Goal: Transaction & Acquisition: Purchase product/service

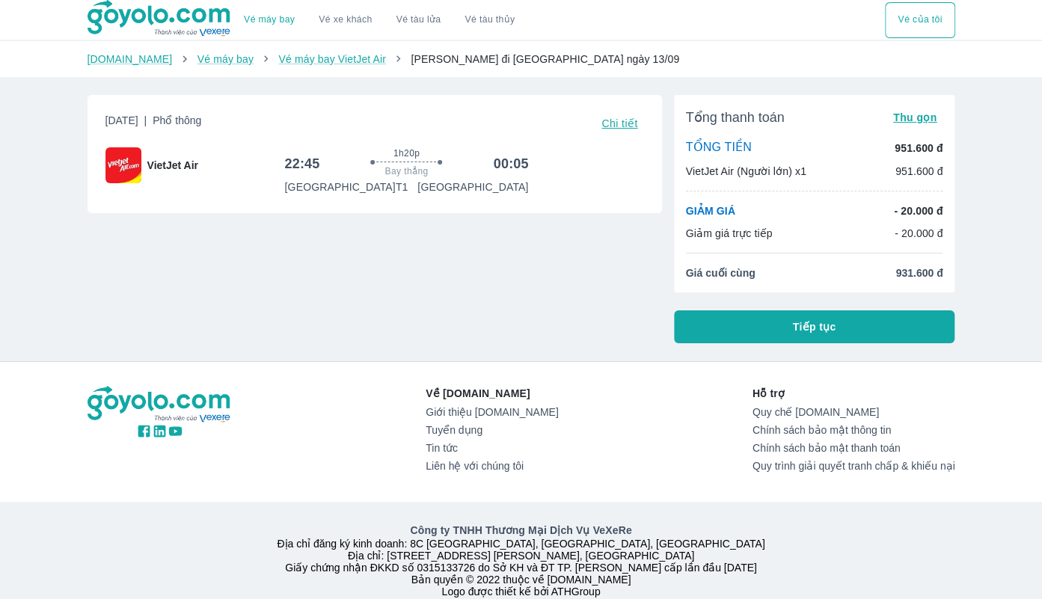
click at [751, 322] on button "Tiếp tục" at bounding box center [814, 326] width 281 height 33
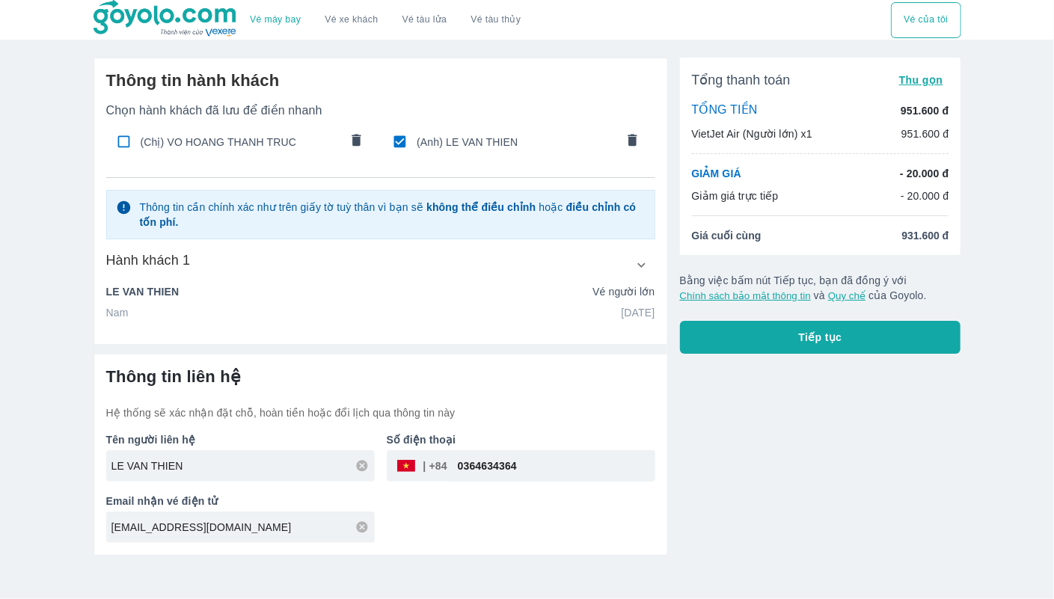
click at [476, 466] on input "0364634364" at bounding box center [551, 466] width 208 height 36
click at [506, 463] on input "0364634364" at bounding box center [551, 466] width 208 height 36
click at [520, 463] on input "0364634364" at bounding box center [551, 466] width 208 height 36
type input "0789326557"
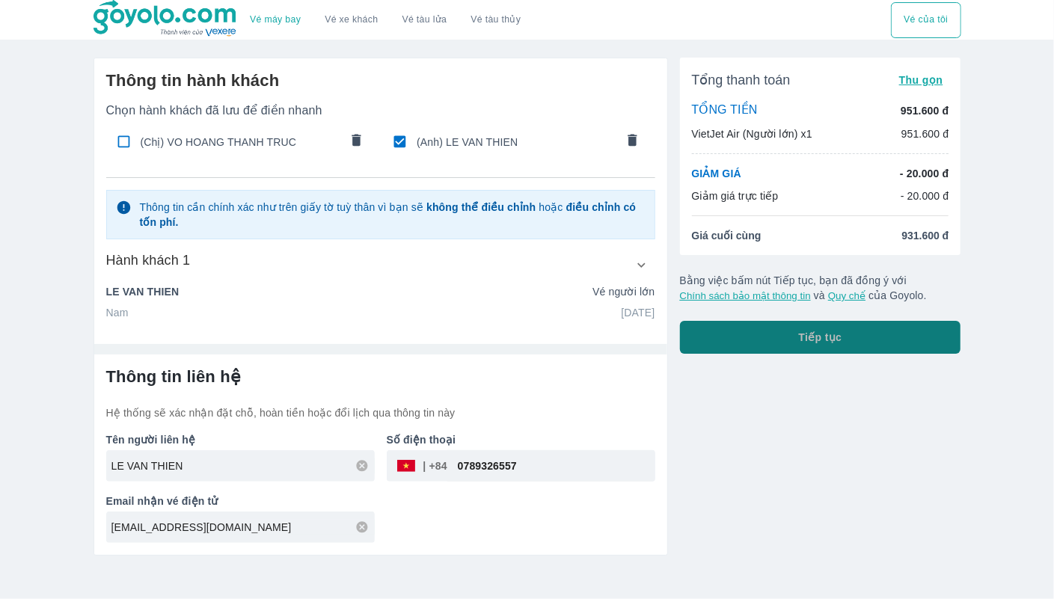
click at [767, 337] on button "Tiếp tục" at bounding box center [820, 337] width 281 height 33
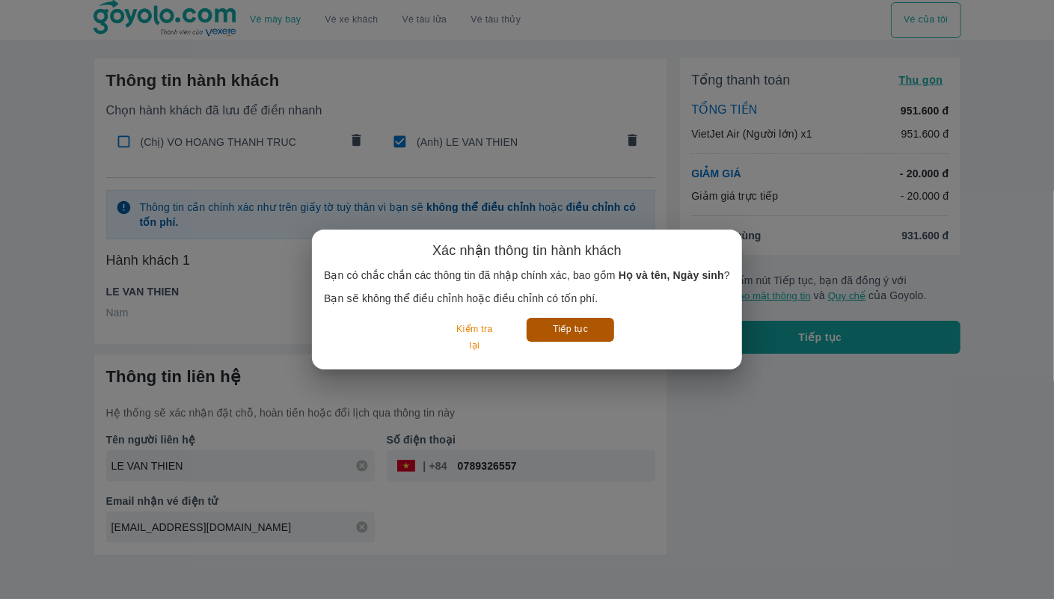
click at [574, 334] on button "Tiếp tục" at bounding box center [571, 329] width 88 height 23
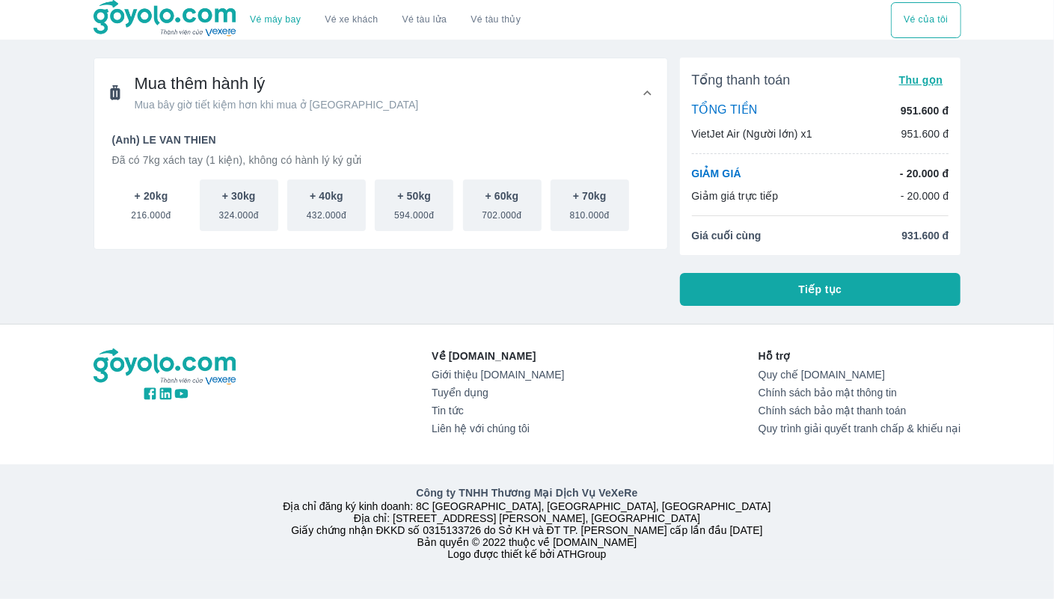
click at [135, 209] on span "216.000đ" at bounding box center [151, 212] width 40 height 18
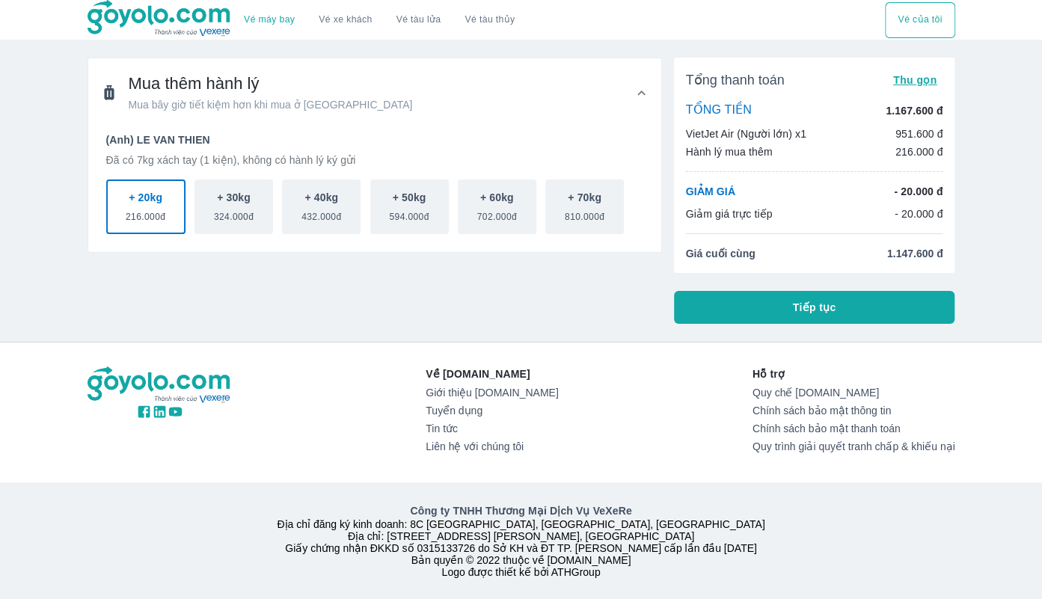
click at [767, 305] on button "Tiếp tục" at bounding box center [814, 307] width 281 height 33
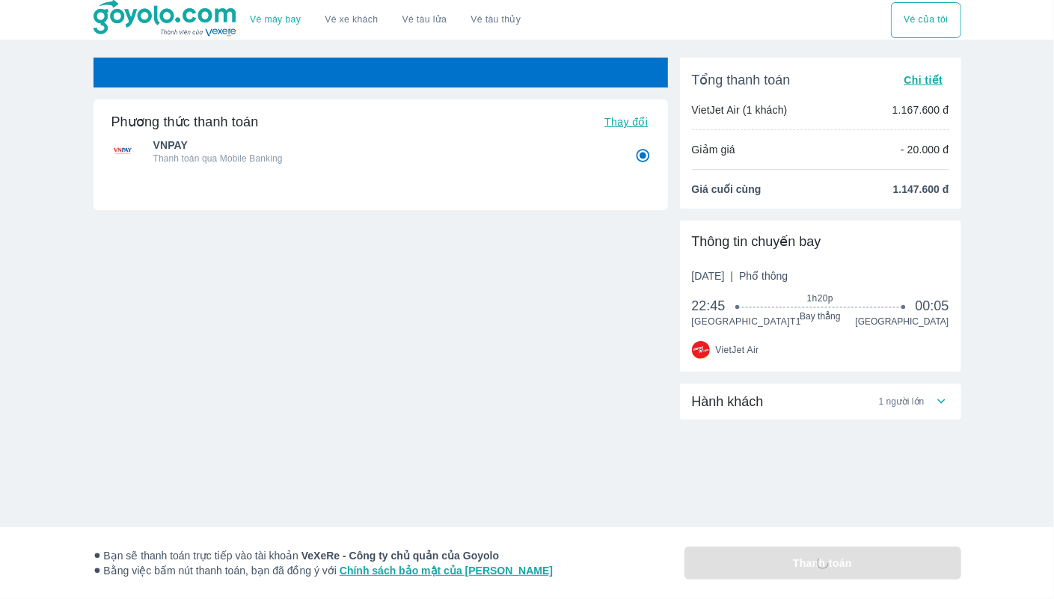
radio input "false"
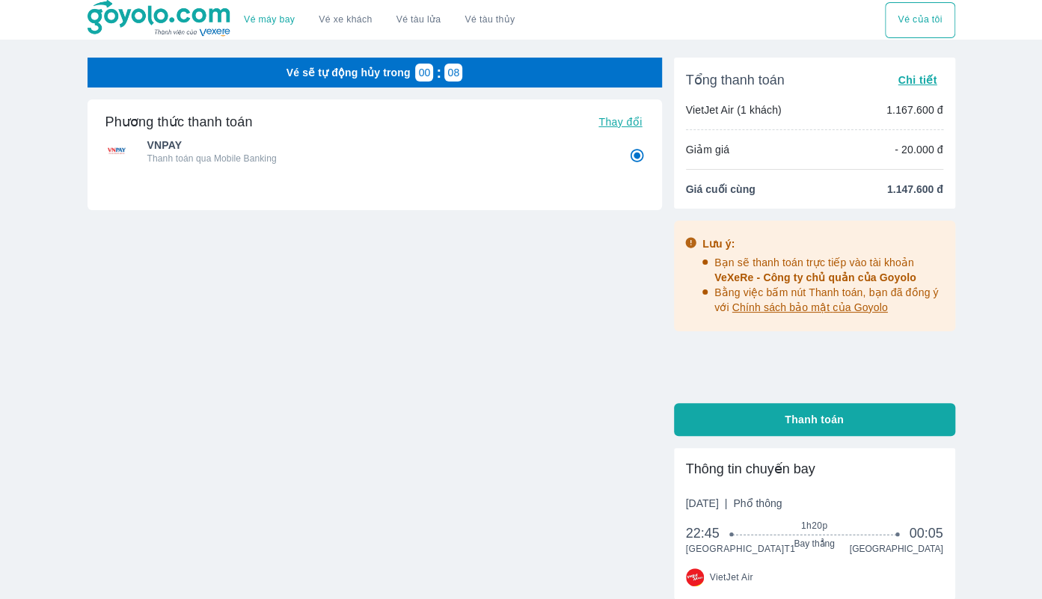
click at [763, 427] on button "Thanh toán" at bounding box center [814, 419] width 281 height 33
radio input "false"
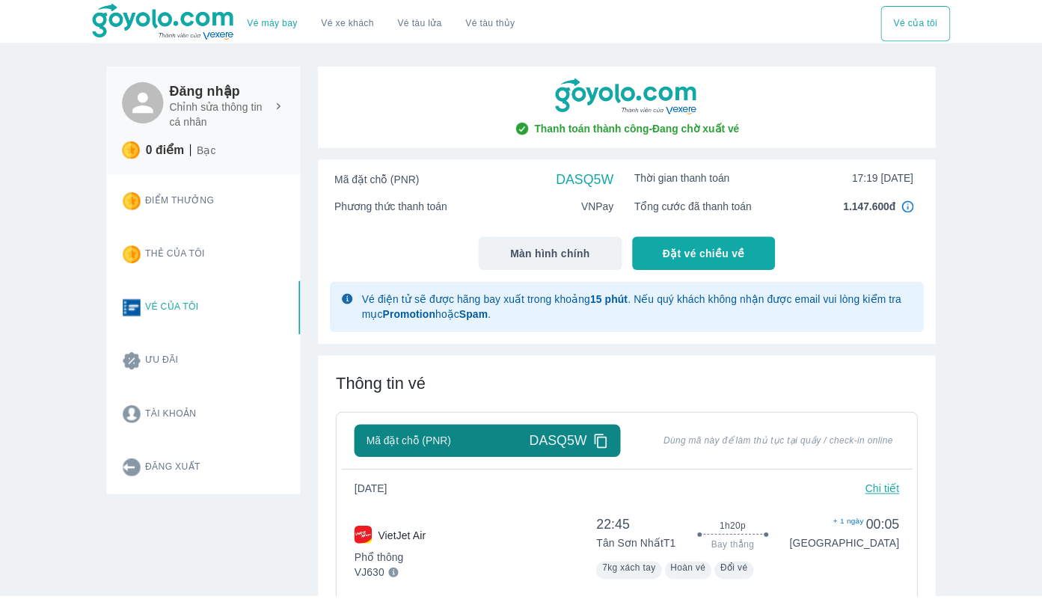
scroll to position [224, 0]
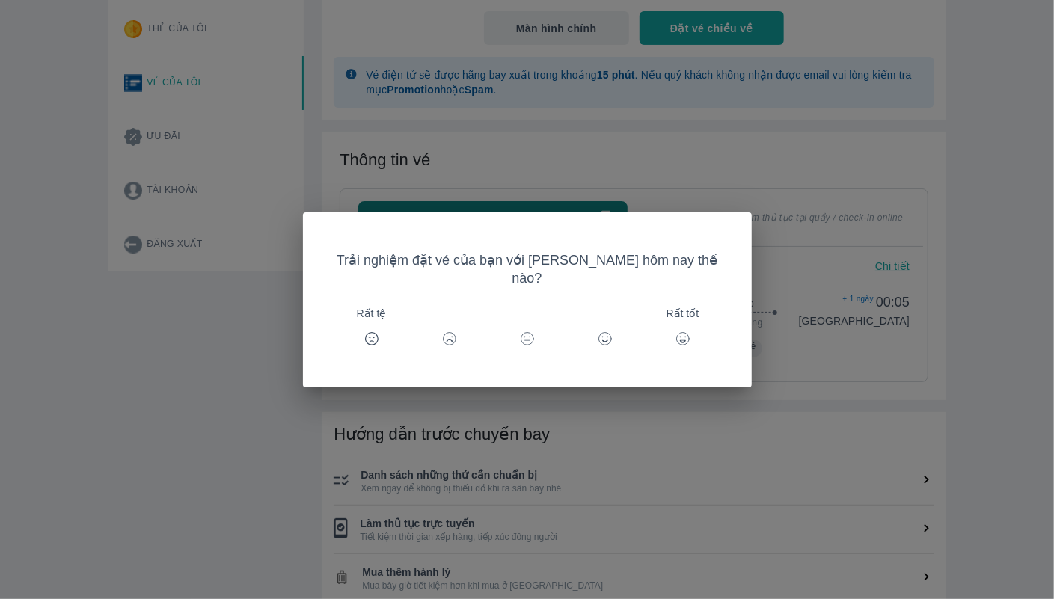
click at [727, 189] on div "Trải nghiệm đặt vé của bạn với [PERSON_NAME] hôm nay thế nào? Rất tệ Rất tốt" at bounding box center [527, 299] width 1054 height 599
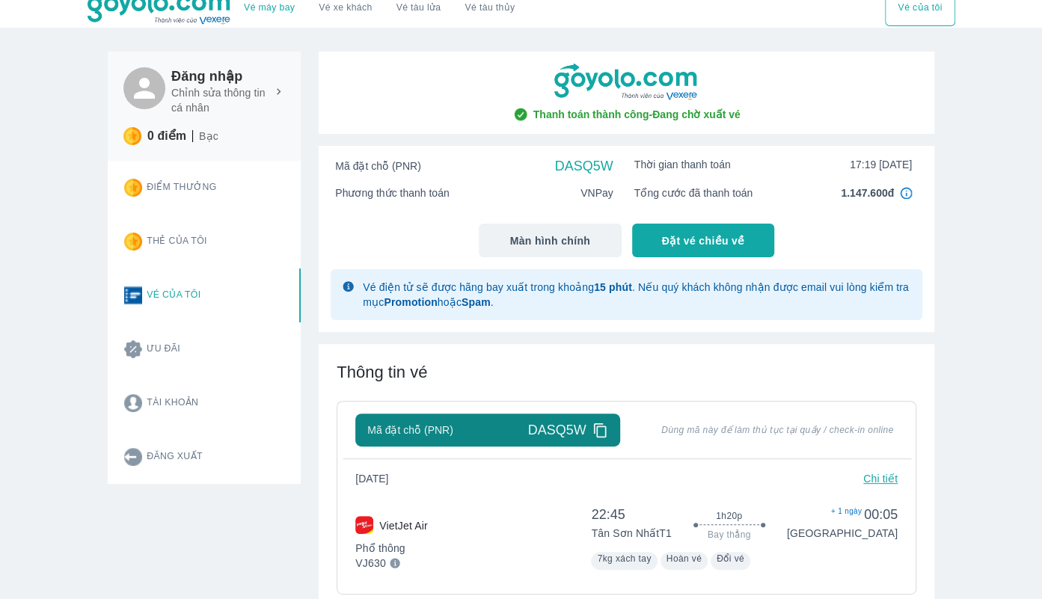
scroll to position [0, 0]
